Goal: Information Seeking & Learning: Learn about a topic

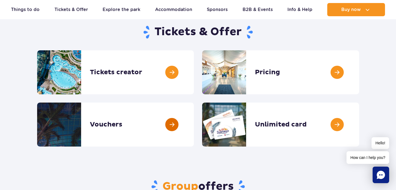
scroll to position [59, 0]
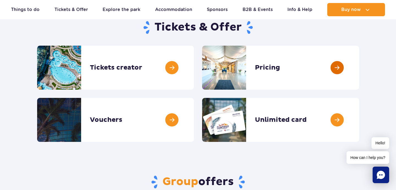
click at [359, 69] on link at bounding box center [359, 68] width 0 height 44
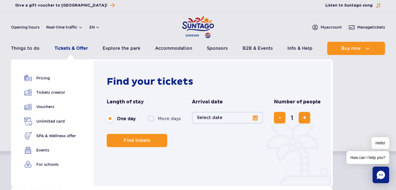
click at [80, 47] on link "Tickets & Offer" at bounding box center [71, 48] width 34 height 13
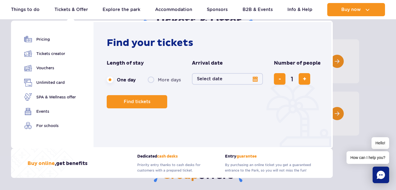
scroll to position [74, 0]
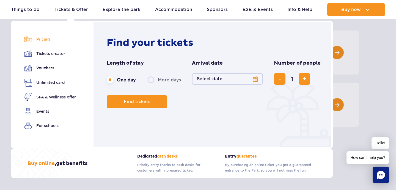
click at [43, 41] on link "Pricing" at bounding box center [50, 39] width 52 height 8
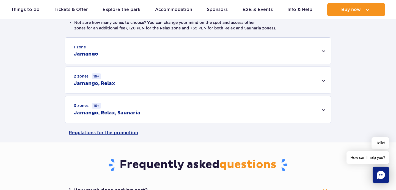
scroll to position [166, 0]
click at [153, 81] on div "2 zones 16+ Jamango, Relax" at bounding box center [198, 80] width 266 height 27
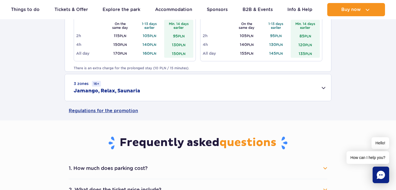
scroll to position [266, 0]
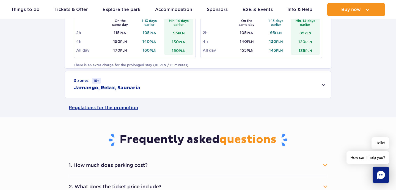
click at [153, 85] on div "3 zones 16+ Jamango, Relax, Saunaria" at bounding box center [198, 84] width 266 height 27
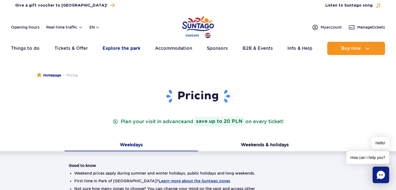
scroll to position [0, 0]
click at [96, 29] on button "en" at bounding box center [94, 26] width 10 height 5
